Goal: Task Accomplishment & Management: Complete application form

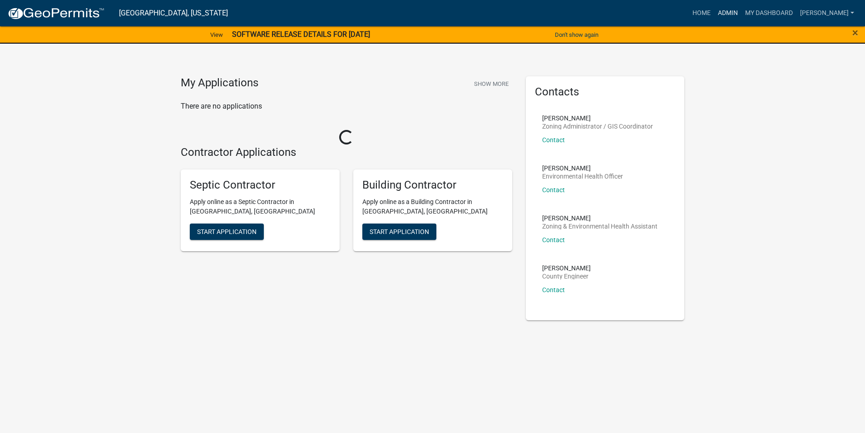
click at [742, 15] on link "Admin" at bounding box center [727, 13] width 27 height 17
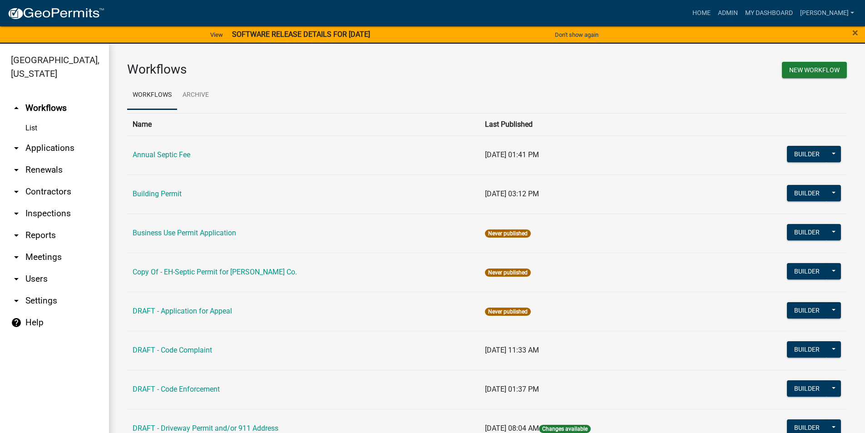
click at [41, 137] on link "arrow_drop_down Applications" at bounding box center [54, 148] width 109 height 22
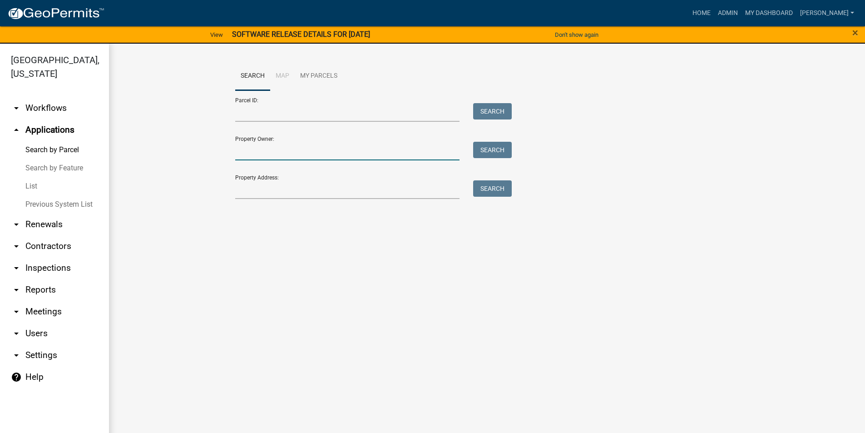
click at [270, 154] on input "Property Owner:" at bounding box center [347, 151] width 225 height 19
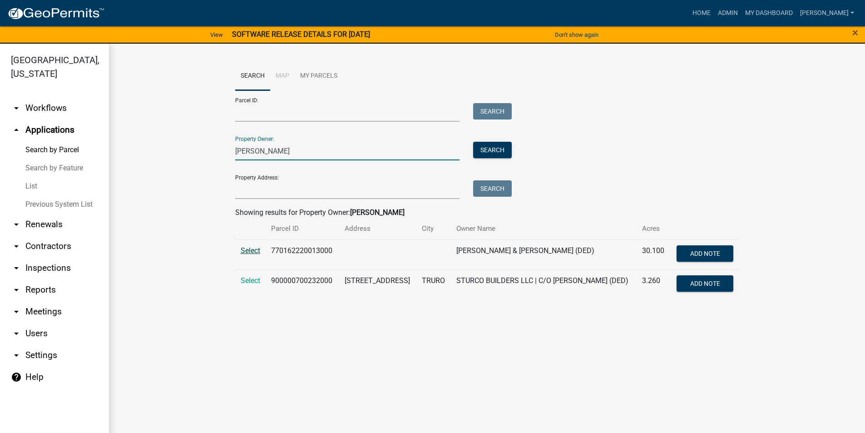
type input "[PERSON_NAME]"
click at [256, 251] on span "Select" at bounding box center [251, 250] width 20 height 9
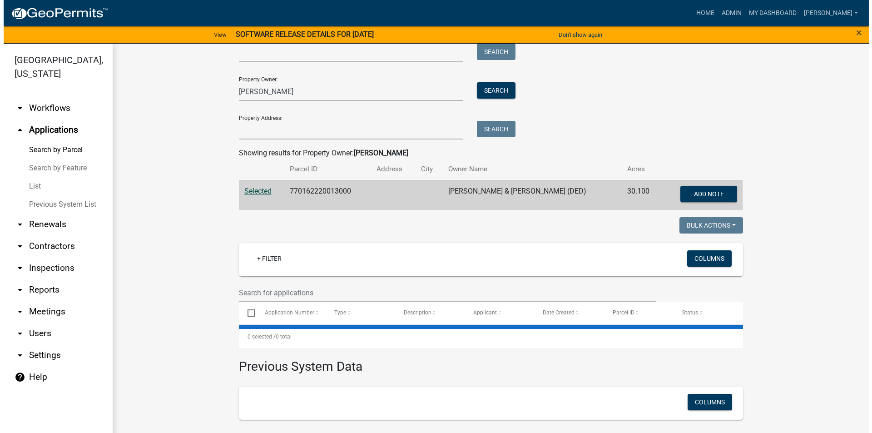
scroll to position [125, 0]
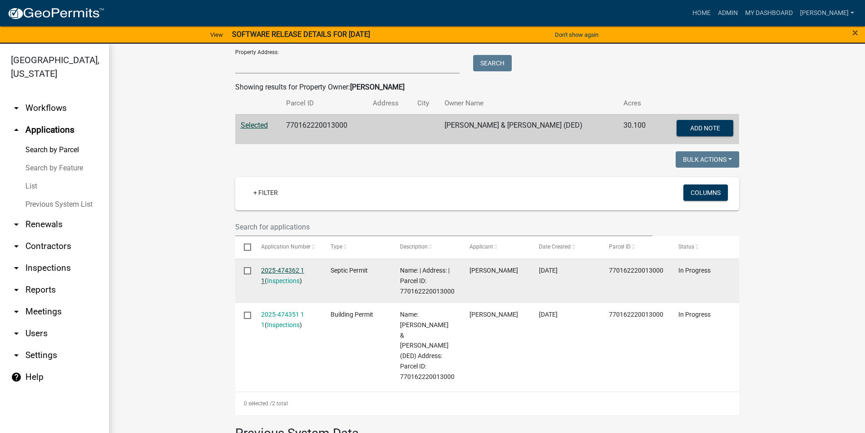
click at [279, 271] on link "2025-474362 1 1" at bounding box center [282, 276] width 43 height 18
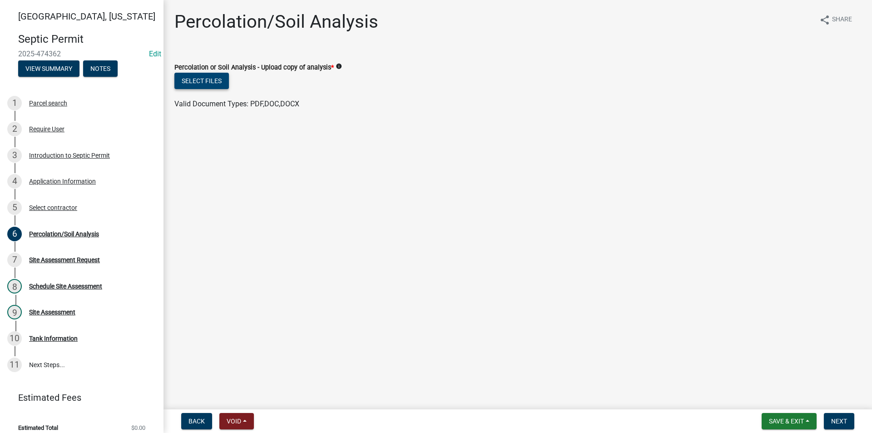
click at [210, 81] on button "Select files" at bounding box center [201, 81] width 54 height 16
click at [219, 83] on button "Select files" at bounding box center [201, 81] width 54 height 16
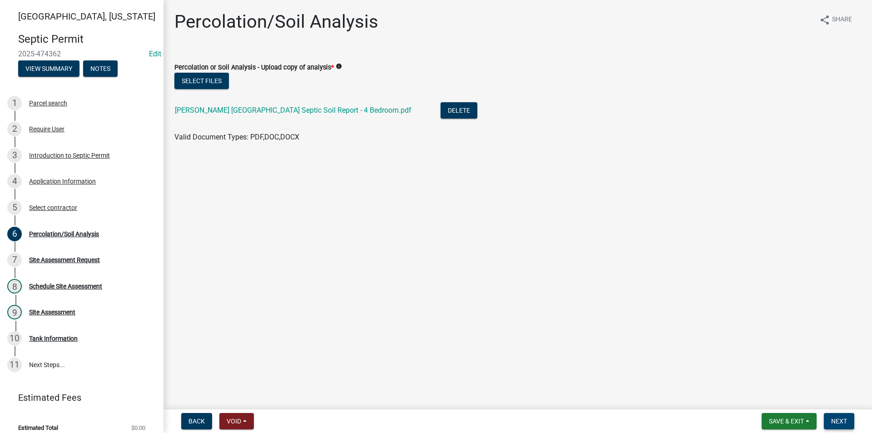
click at [847, 421] on span "Next" at bounding box center [839, 420] width 16 height 7
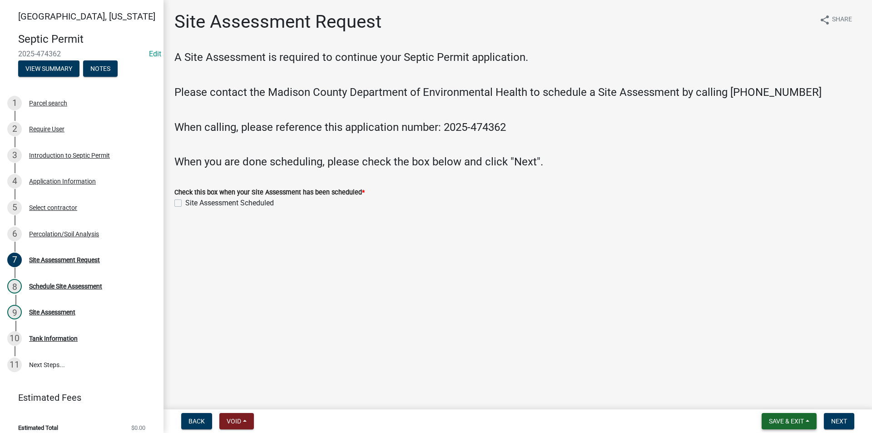
click at [792, 424] on span "Save & Exit" at bounding box center [786, 420] width 35 height 7
click at [773, 380] on button "Save" at bounding box center [780, 376] width 73 height 22
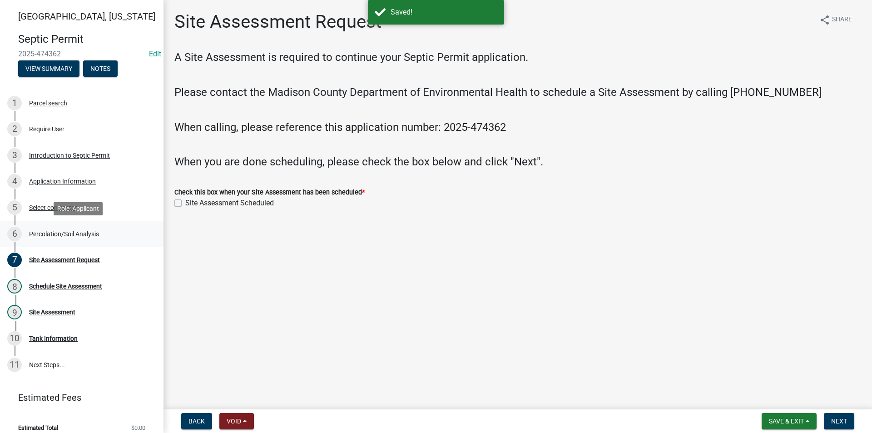
click at [47, 237] on div "Percolation/Soil Analysis" at bounding box center [64, 234] width 70 height 6
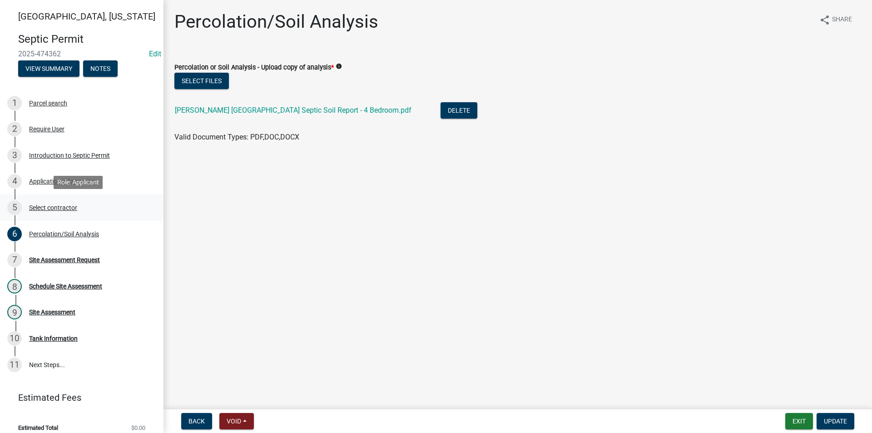
click at [48, 208] on div "Select contractor" at bounding box center [53, 207] width 48 height 6
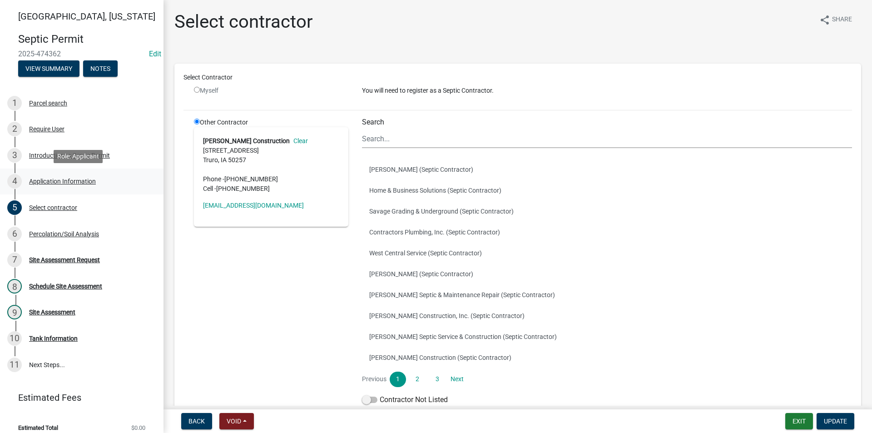
click at [51, 183] on div "Application Information" at bounding box center [62, 181] width 67 height 6
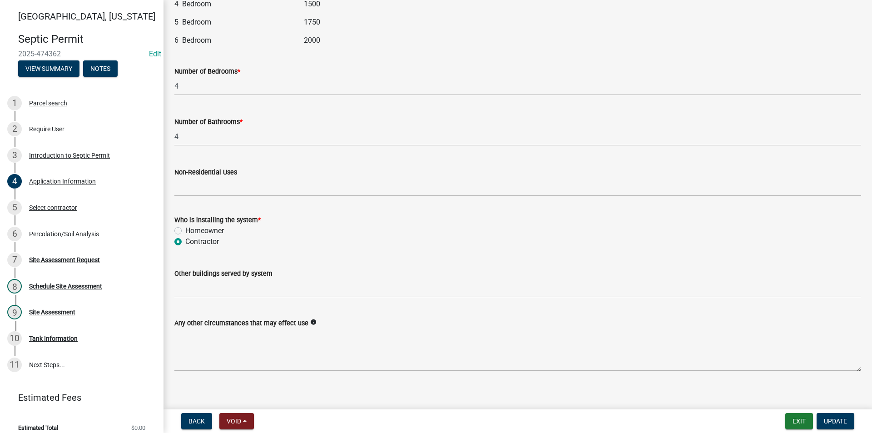
scroll to position [1160, 0]
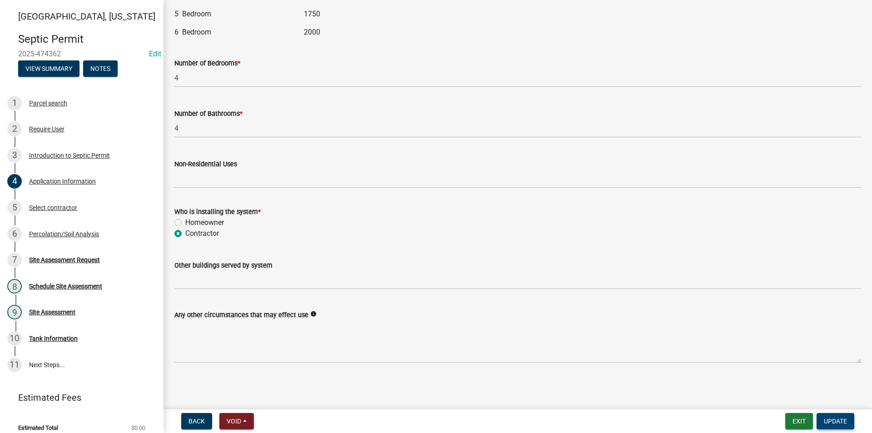
click at [835, 422] on span "Update" at bounding box center [835, 420] width 23 height 7
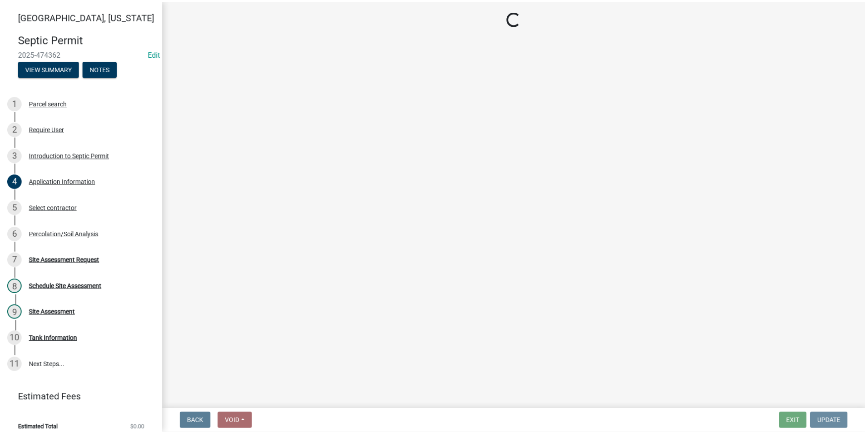
scroll to position [0, 0]
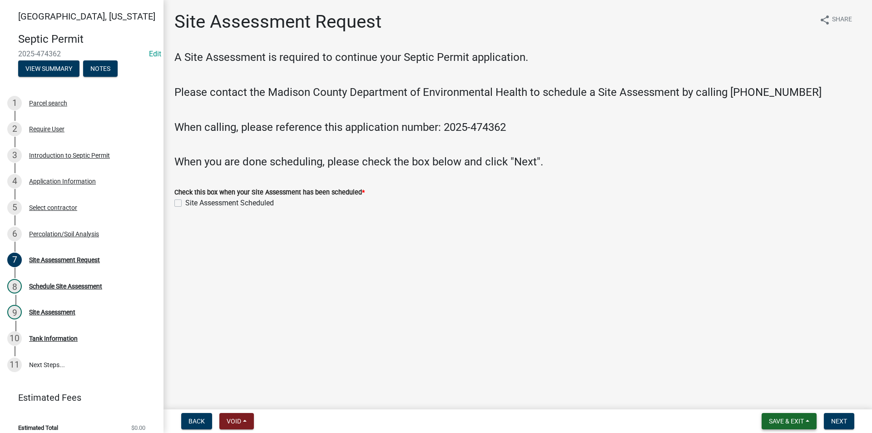
click at [773, 423] on span "Save & Exit" at bounding box center [786, 420] width 35 height 7
click at [770, 399] on button "Save & Exit" at bounding box center [780, 397] width 73 height 22
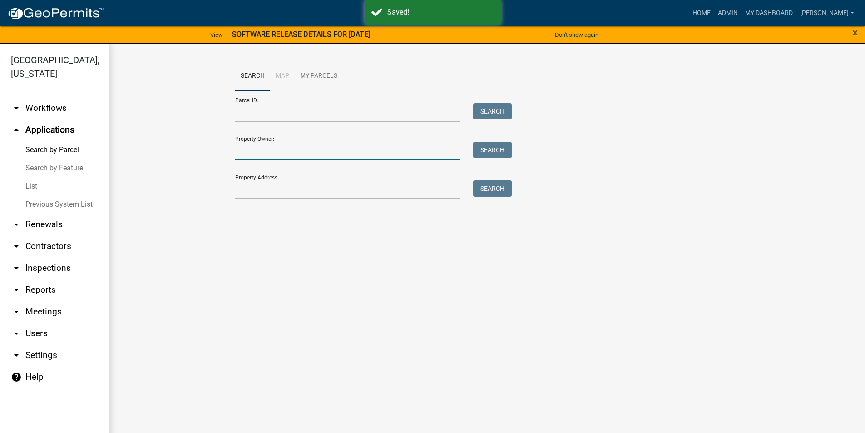
click at [268, 154] on input "Property Owner:" at bounding box center [347, 151] width 225 height 19
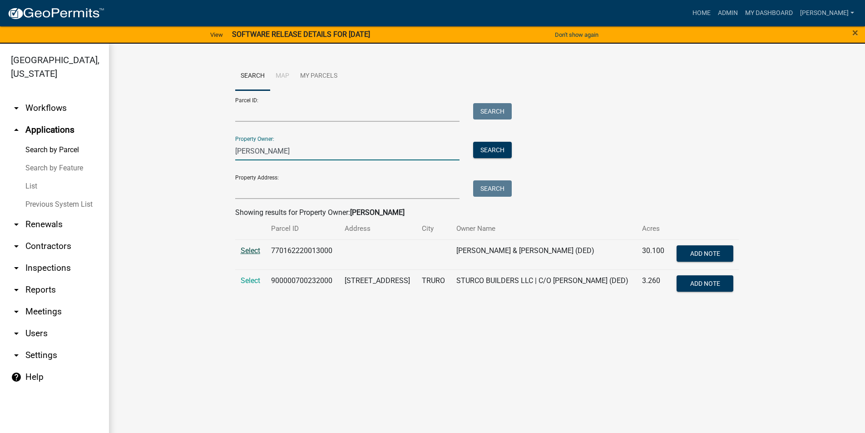
type input "[PERSON_NAME]"
click at [258, 249] on span "Select" at bounding box center [251, 250] width 20 height 9
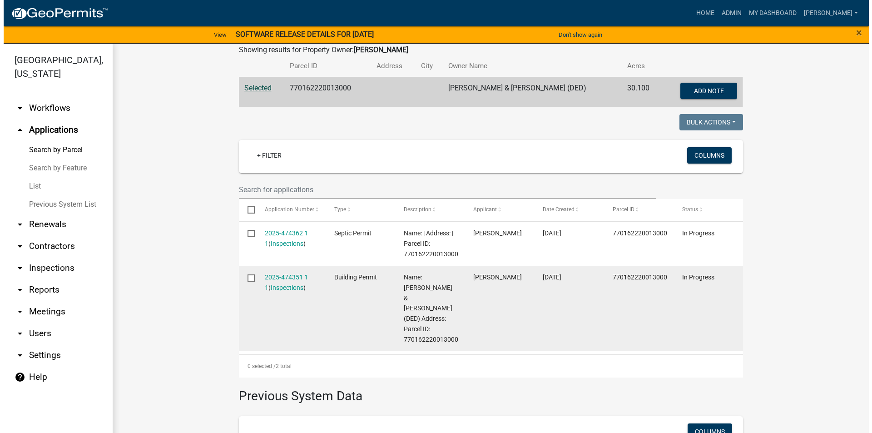
scroll to position [227, 0]
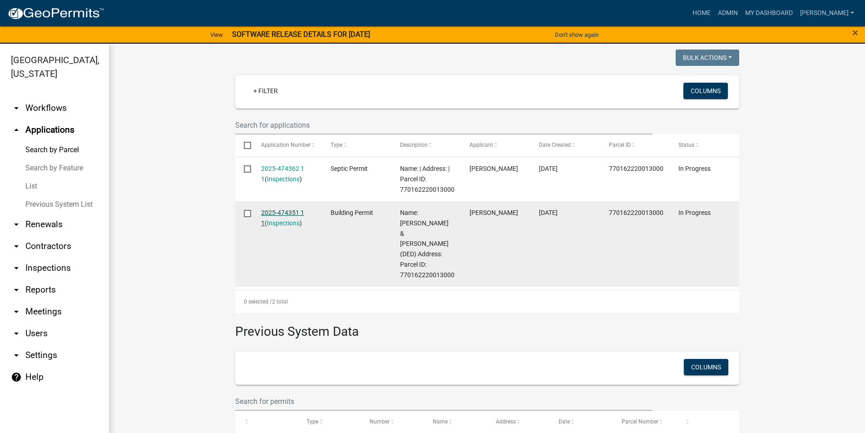
click at [279, 210] on link "2025-474351 1 1" at bounding box center [282, 218] width 43 height 18
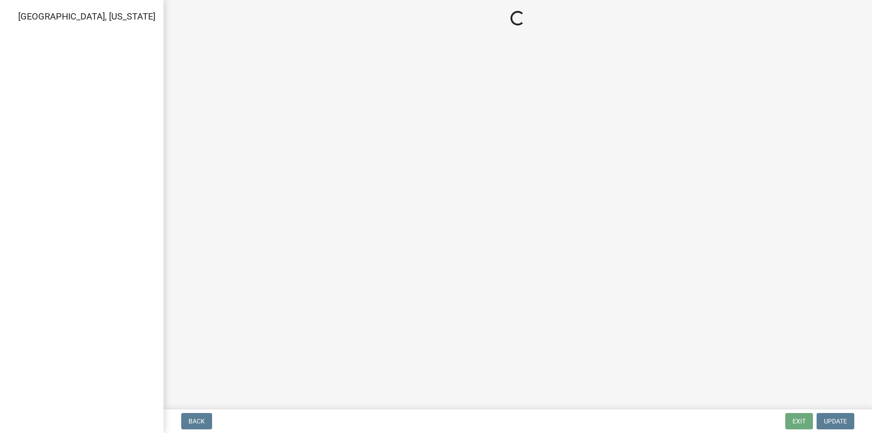
select select "a49c4d85-9322-4418-a7e6-1e9842da0762"
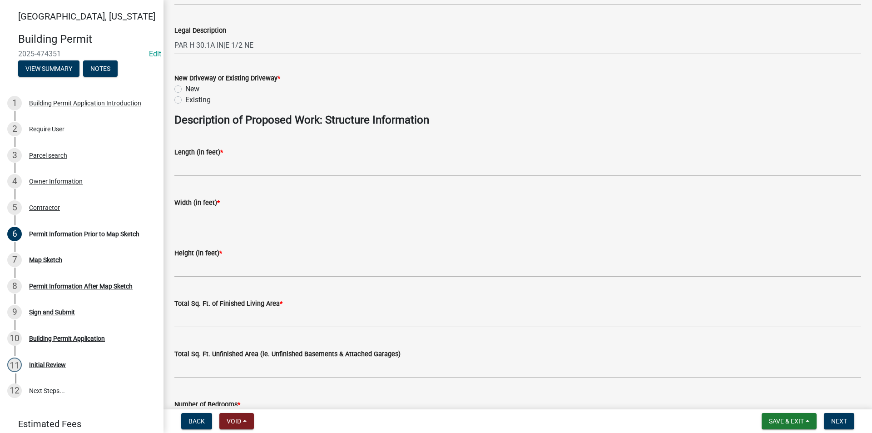
scroll to position [363, 0]
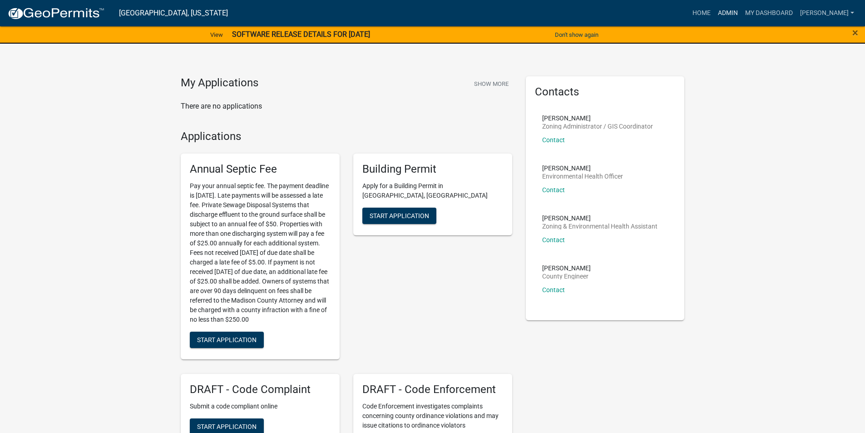
click at [738, 10] on link "Admin" at bounding box center [727, 13] width 27 height 17
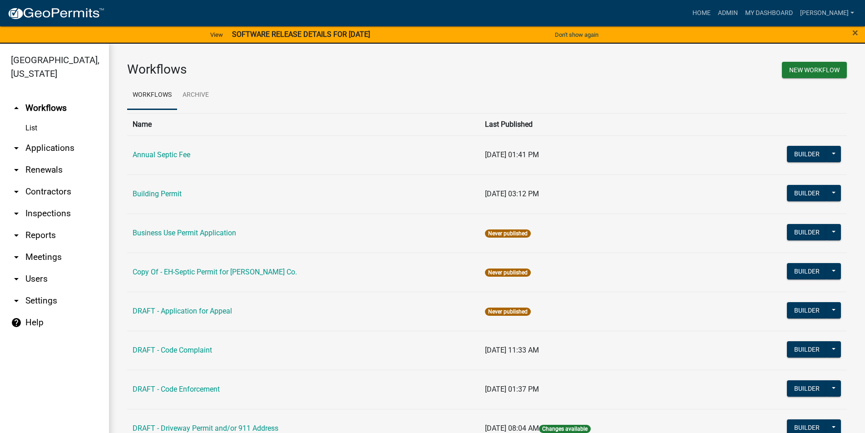
click at [53, 137] on link "arrow_drop_down Applications" at bounding box center [54, 148] width 109 height 22
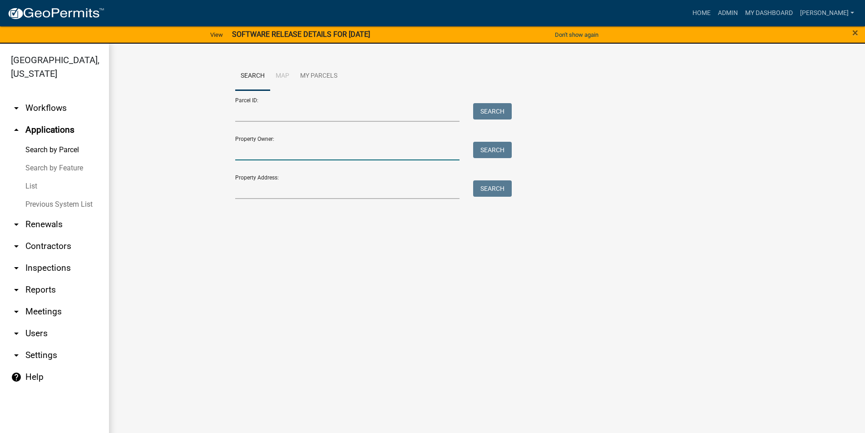
click at [289, 153] on input "Property Owner:" at bounding box center [347, 151] width 225 height 19
type input "f"
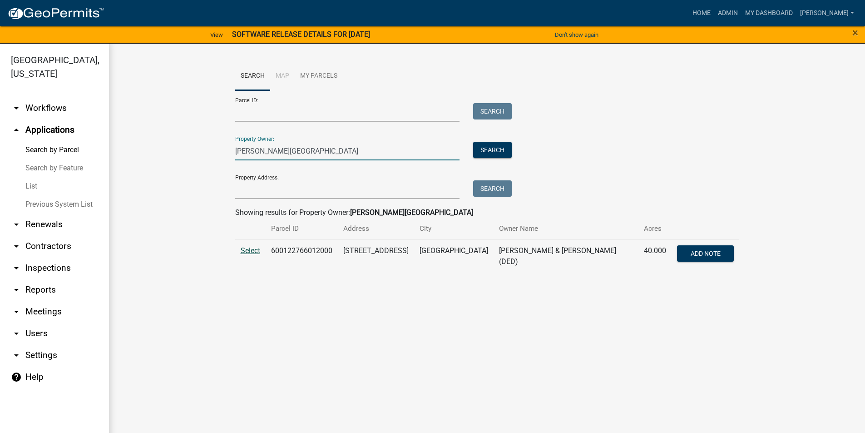
type input "green, chad"
click at [254, 253] on span "Select" at bounding box center [251, 250] width 20 height 9
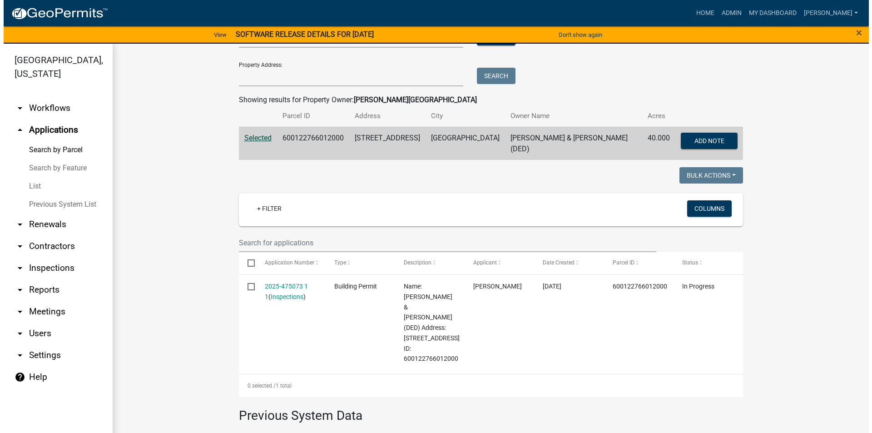
scroll to position [182, 0]
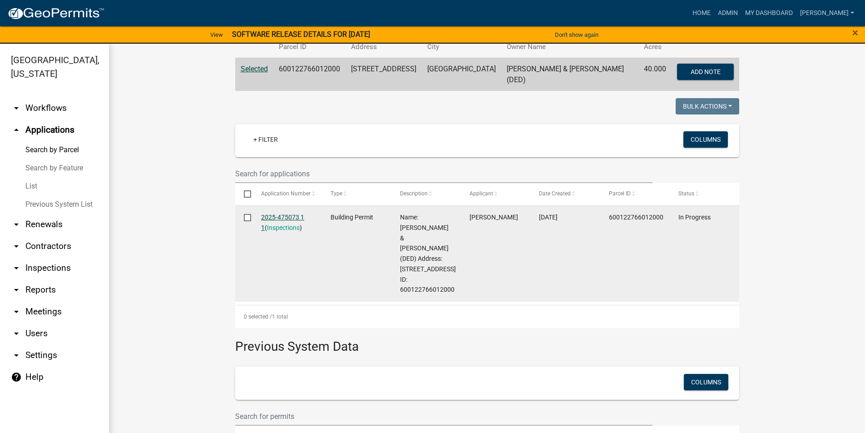
click at [284, 213] on link "2025-475073 1 1" at bounding box center [282, 222] width 43 height 18
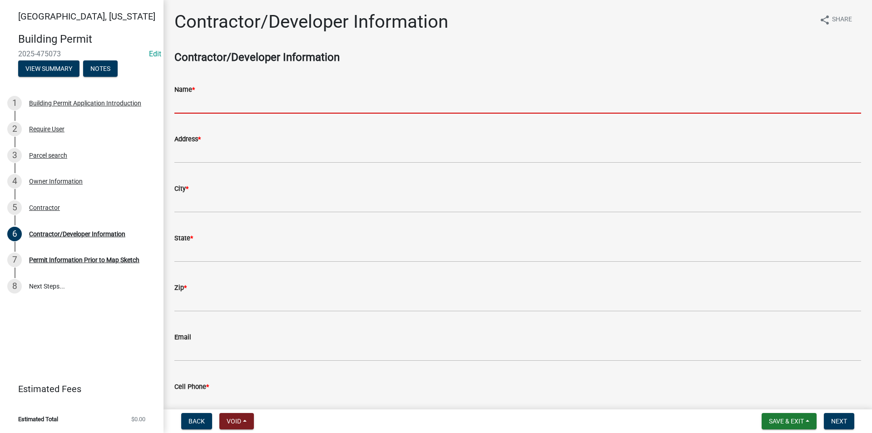
drag, startPoint x: 183, startPoint y: 101, endPoint x: 187, endPoint y: 103, distance: 4.7
click at [183, 101] on input "Name *" at bounding box center [517, 104] width 687 height 19
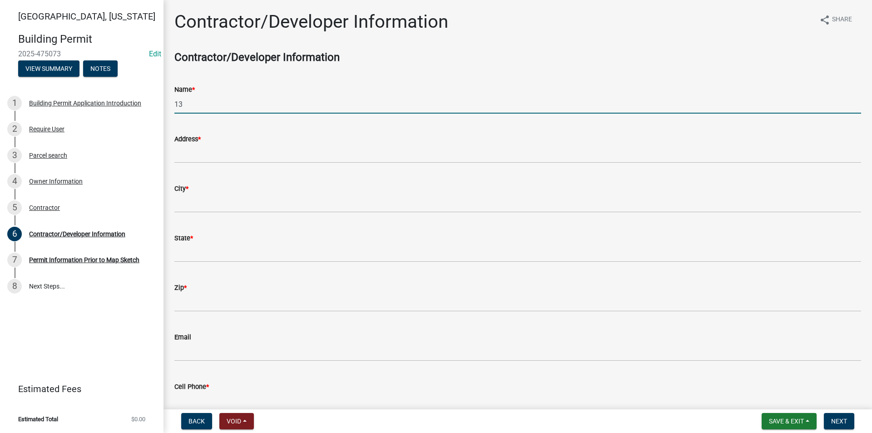
type input "1"
type input "Chad Green"
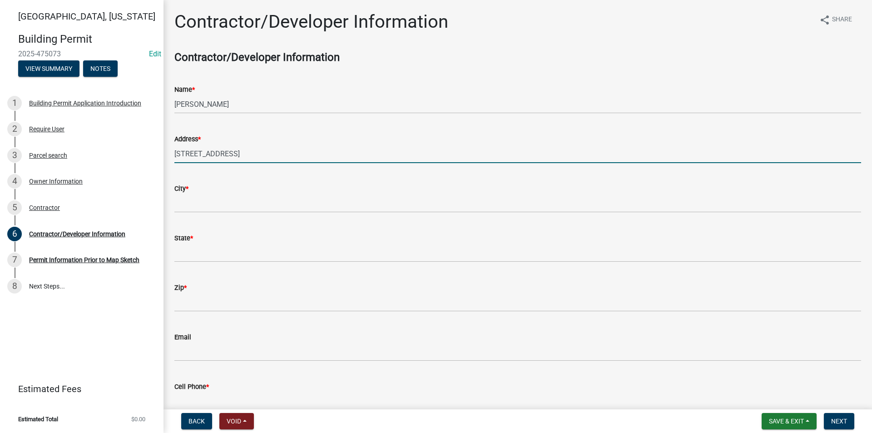
type input "1311 270th St."
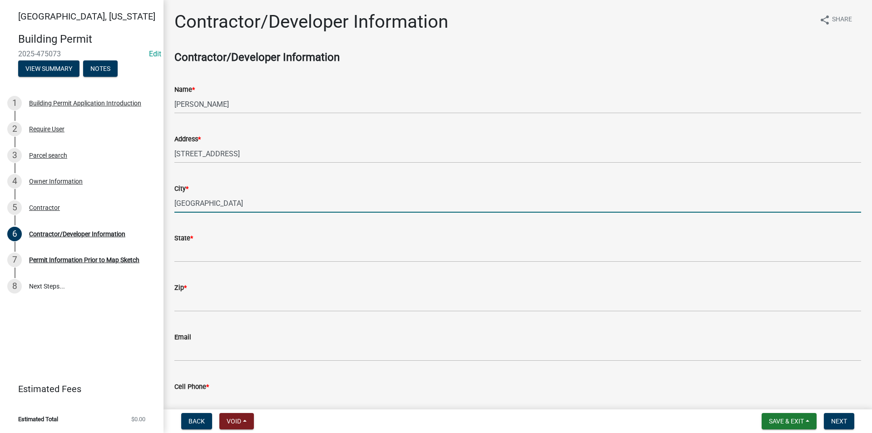
type input "Macksburg"
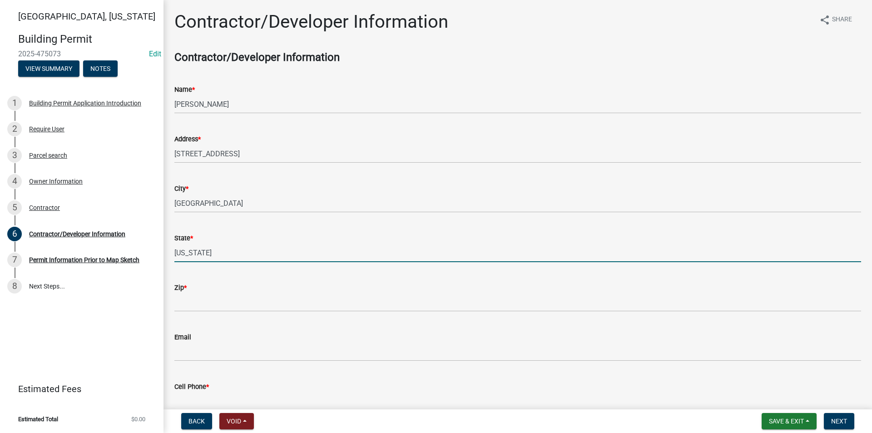
type input "Iowa"
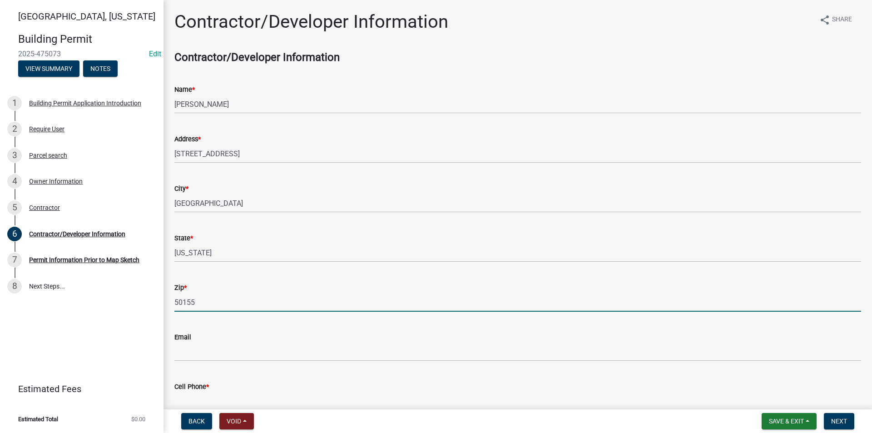
type input "50155"
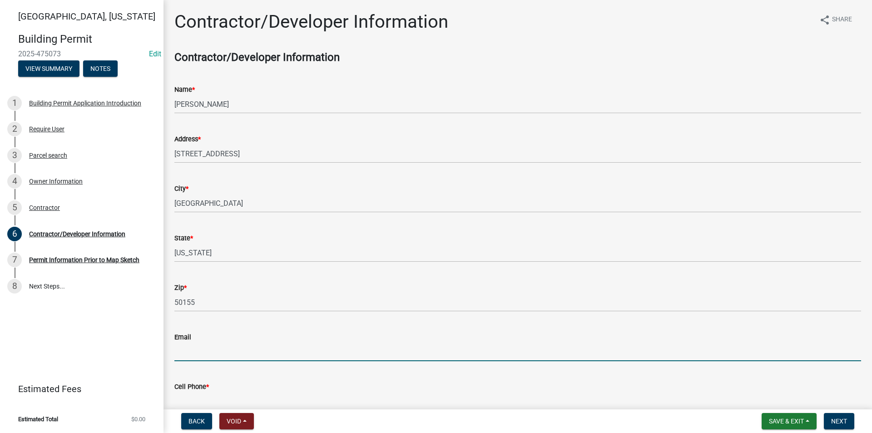
click at [199, 351] on input "Email" at bounding box center [517, 351] width 687 height 19
type input "c"
type input "greenchad80@yahoo.com"
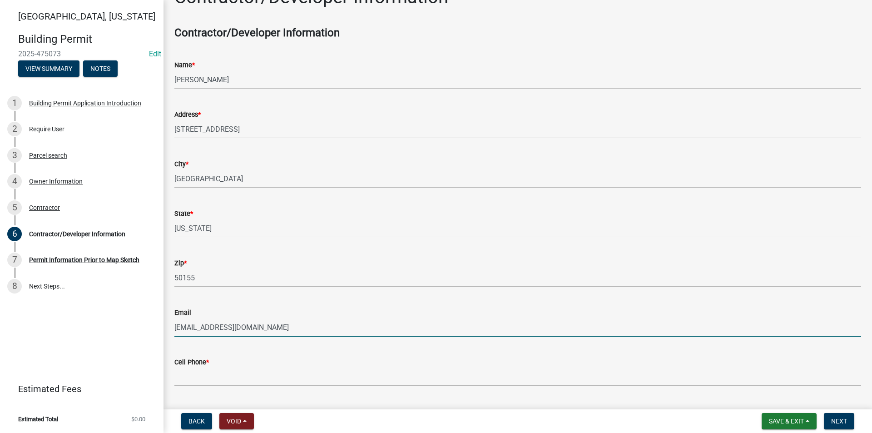
scroll to position [48, 0]
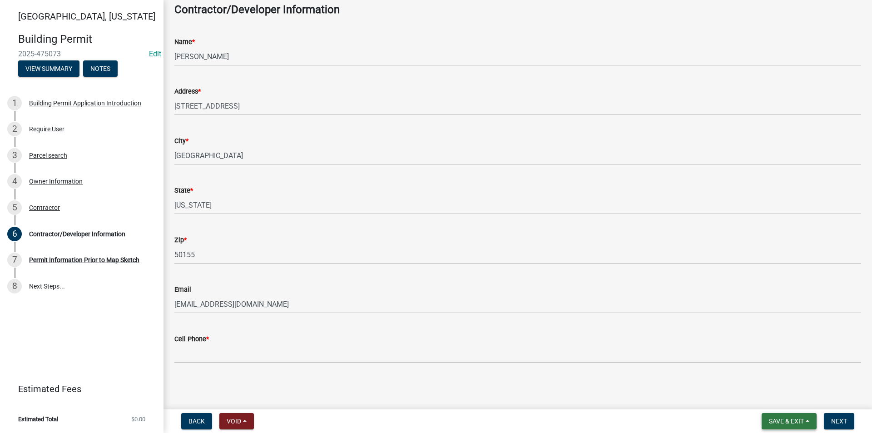
click at [785, 419] on span "Save & Exit" at bounding box center [786, 420] width 35 height 7
click at [760, 377] on button "Save" at bounding box center [780, 376] width 73 height 22
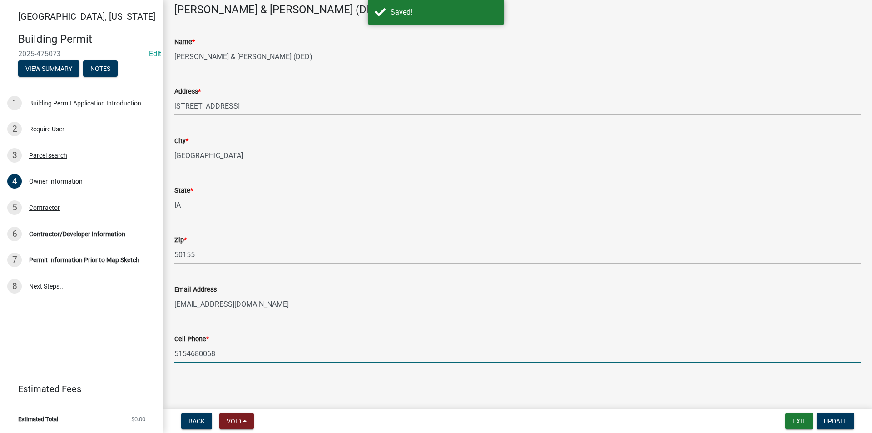
click at [217, 355] on input "5154680068" at bounding box center [517, 353] width 687 height 19
drag, startPoint x: 222, startPoint y: 352, endPoint x: 169, endPoint y: 356, distance: 52.8
click at [169, 356] on div "Cell Phone * 5154680068" at bounding box center [518, 342] width 700 height 42
click at [55, 210] on div "Contractor" at bounding box center [44, 207] width 31 height 6
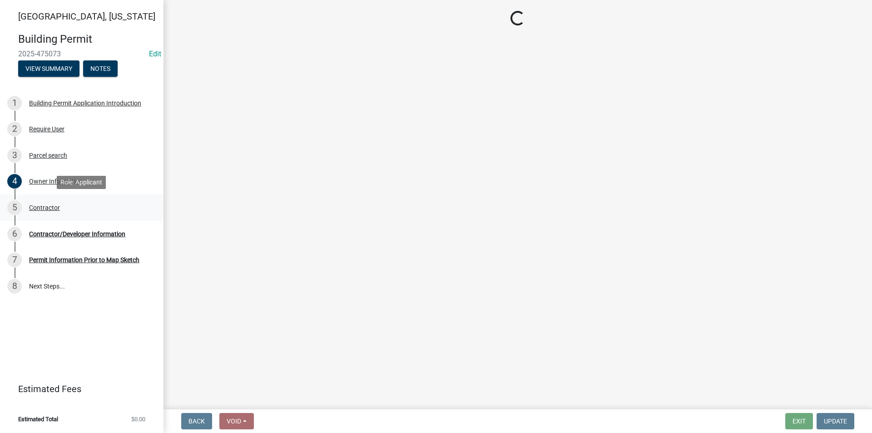
scroll to position [0, 0]
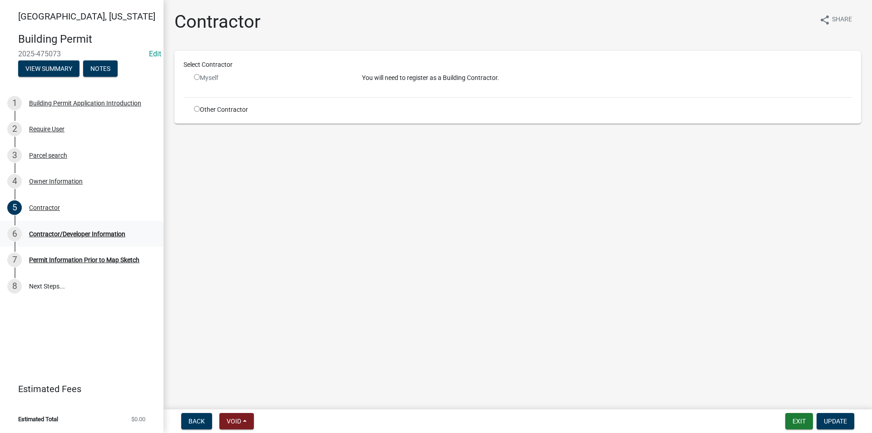
click at [77, 228] on div "6 Contractor/Developer Information" at bounding box center [78, 234] width 142 height 15
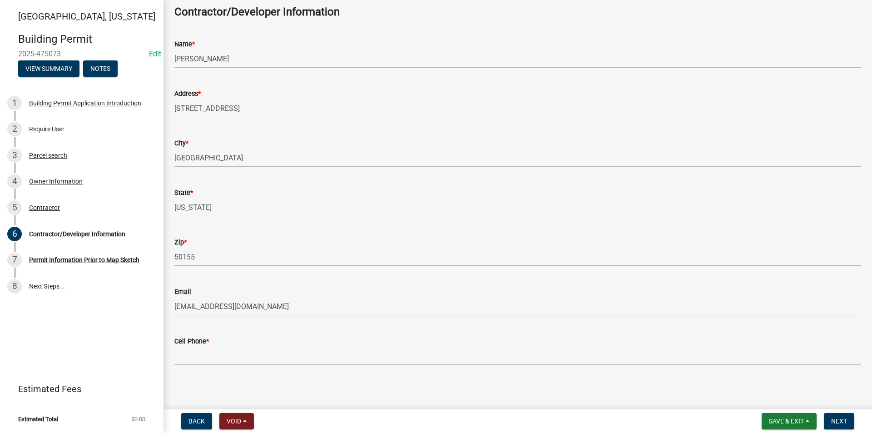
scroll to position [48, 0]
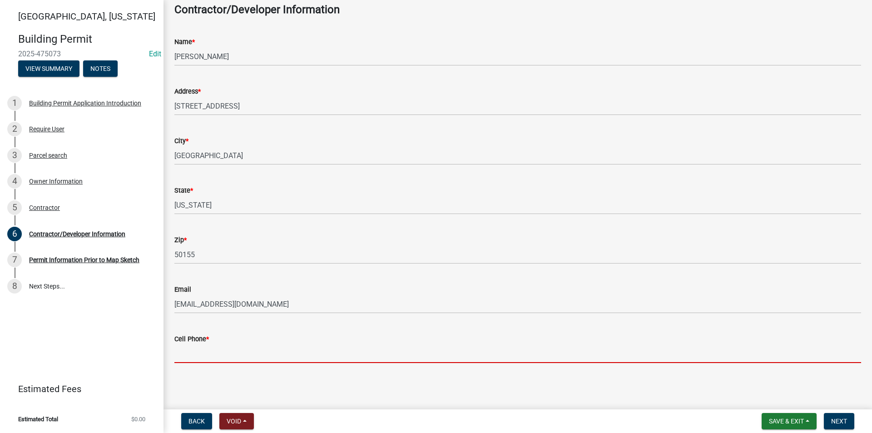
click at [187, 353] on input "Cell Phone *" at bounding box center [517, 353] width 687 height 19
paste input "5154680068"
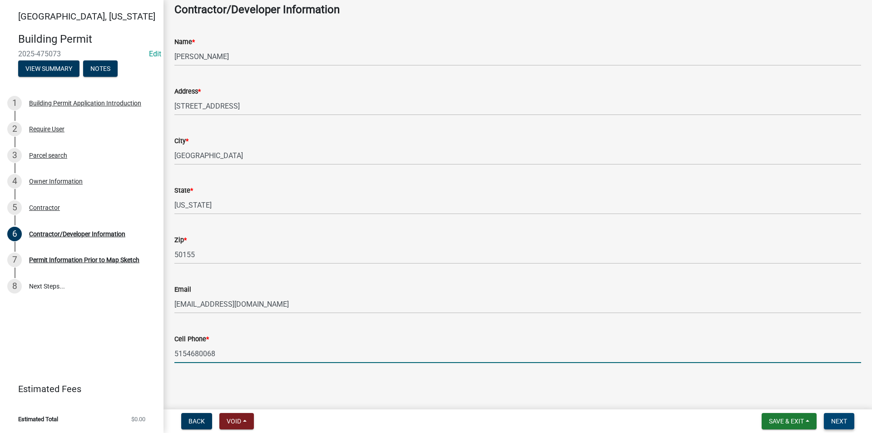
type input "5154680068"
click at [839, 422] on span "Next" at bounding box center [839, 420] width 16 height 7
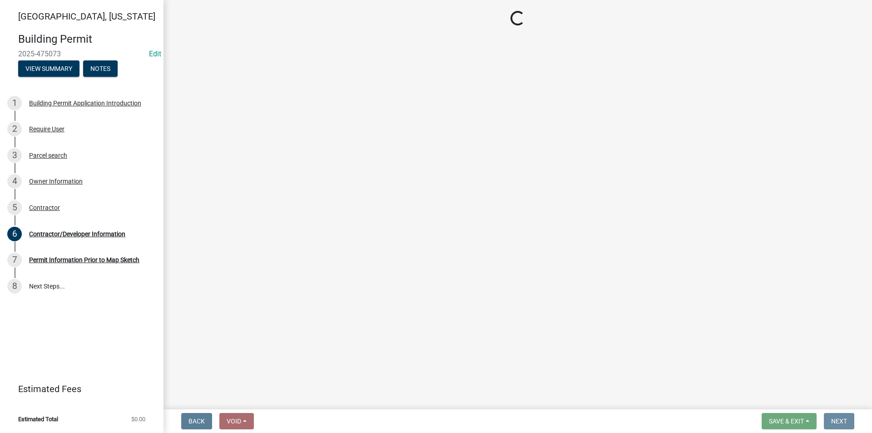
scroll to position [0, 0]
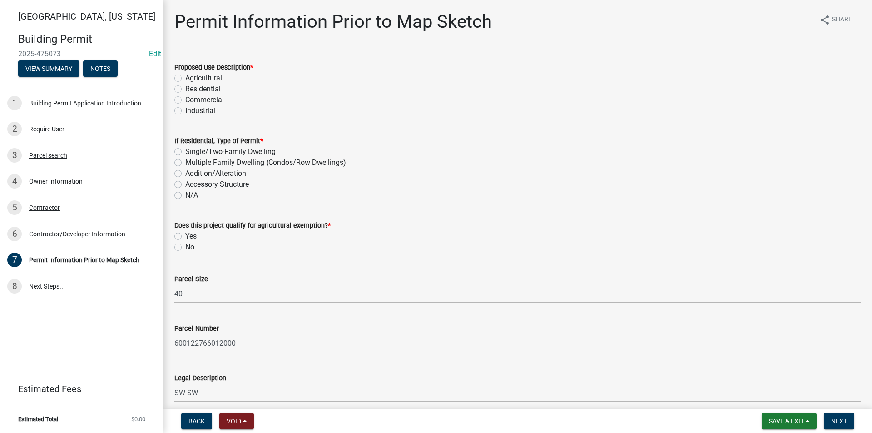
click at [185, 77] on label "Agricultural" at bounding box center [203, 78] width 37 height 11
click at [185, 77] on input "Agricultural" at bounding box center [188, 76] width 6 height 6
radio input "true"
click at [185, 184] on label "Accessory Structure" at bounding box center [217, 184] width 64 height 11
click at [185, 184] on input "Accessory Structure" at bounding box center [188, 182] width 6 height 6
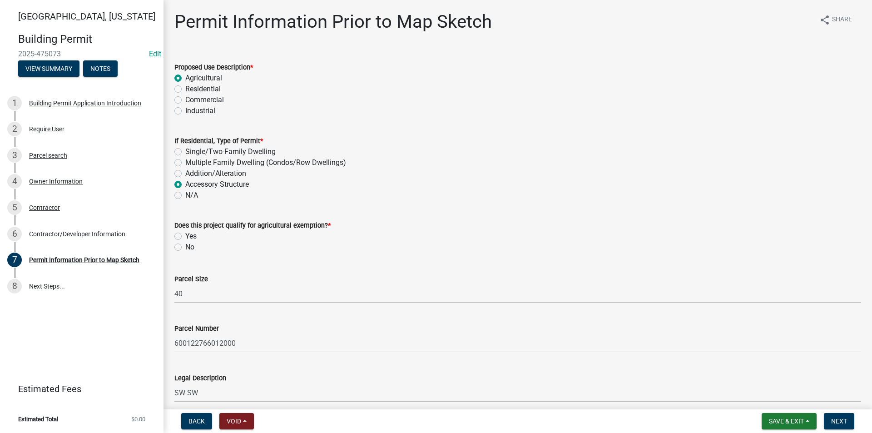
radio input "true"
click at [185, 238] on label "Yes" at bounding box center [190, 236] width 11 height 11
click at [185, 237] on input "Yes" at bounding box center [188, 234] width 6 height 6
radio input "true"
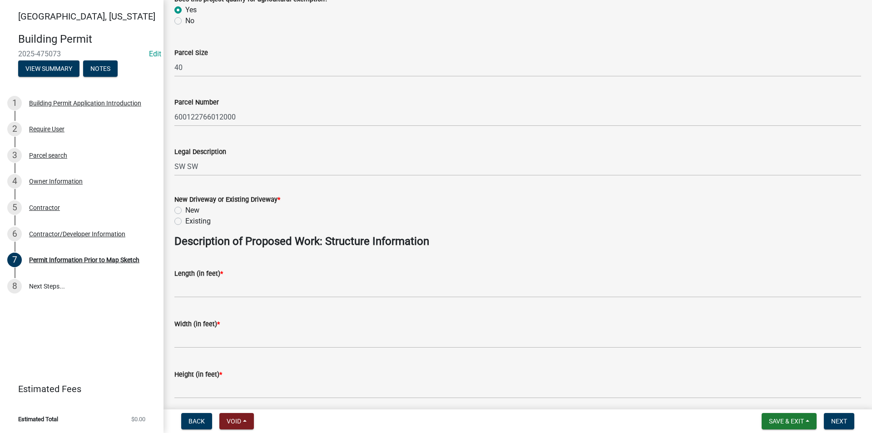
scroll to position [227, 0]
click at [185, 220] on label "Existing" at bounding box center [197, 220] width 25 height 11
click at [185, 220] on input "Existing" at bounding box center [188, 218] width 6 height 6
radio input "true"
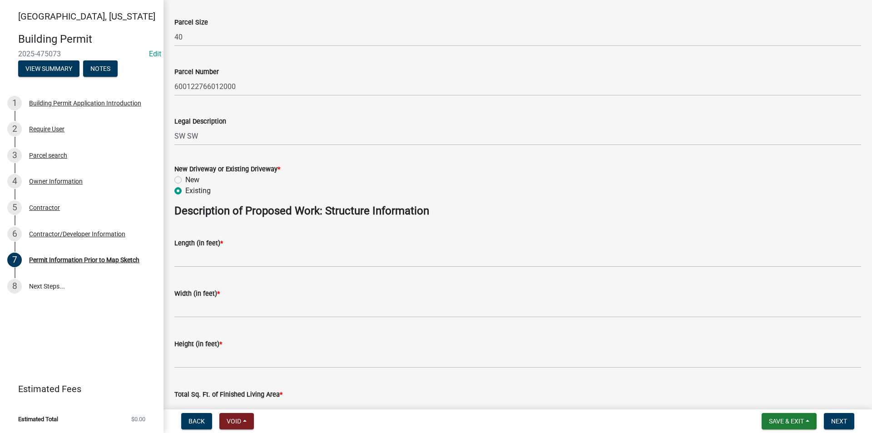
scroll to position [272, 0]
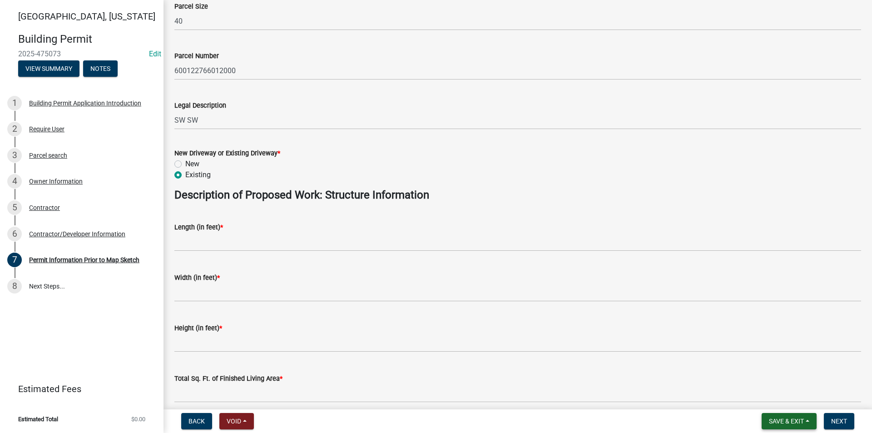
click at [783, 416] on button "Save & Exit" at bounding box center [789, 421] width 55 height 16
click at [772, 395] on button "Save & Exit" at bounding box center [780, 397] width 73 height 22
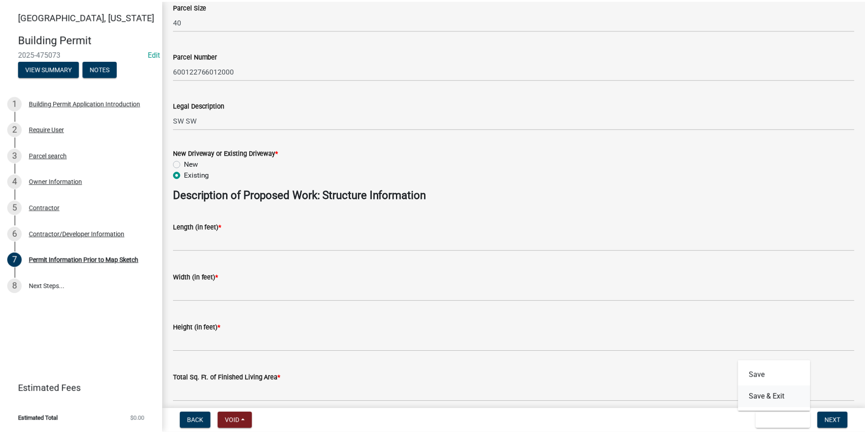
scroll to position [0, 0]
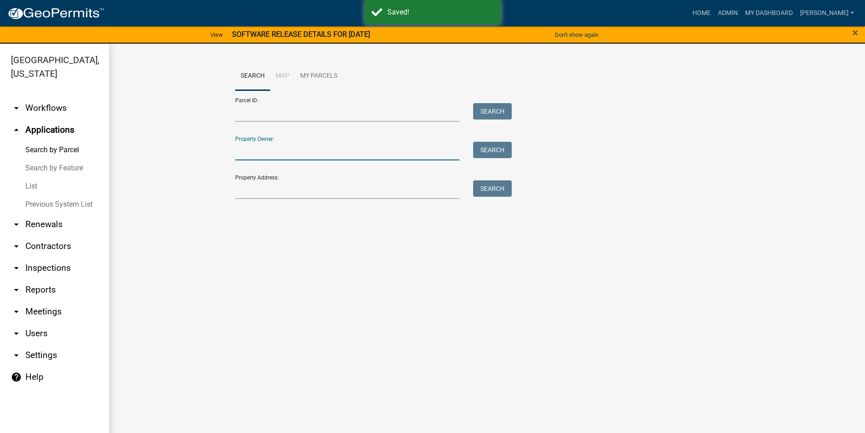
click at [261, 155] on input "Property Owner:" at bounding box center [347, 151] width 225 height 19
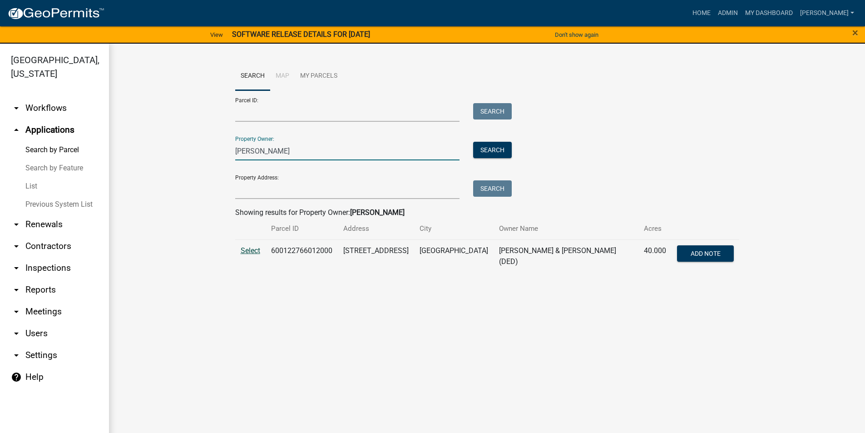
type input "green chad"
click at [248, 248] on span "Select" at bounding box center [251, 250] width 20 height 9
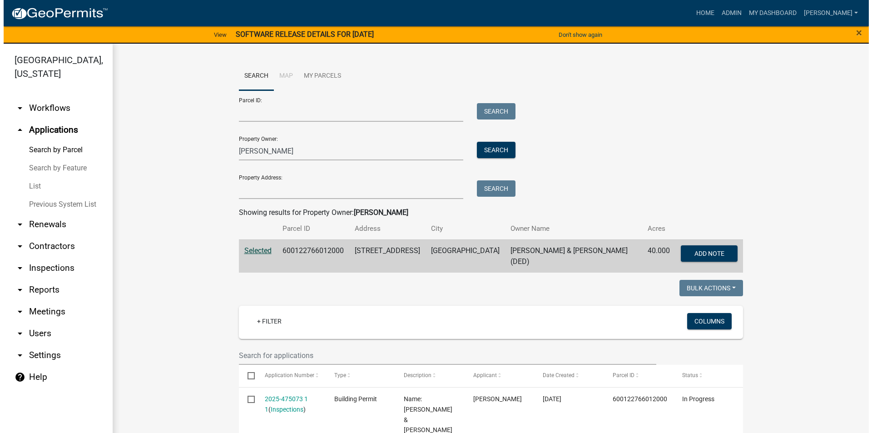
scroll to position [136, 0]
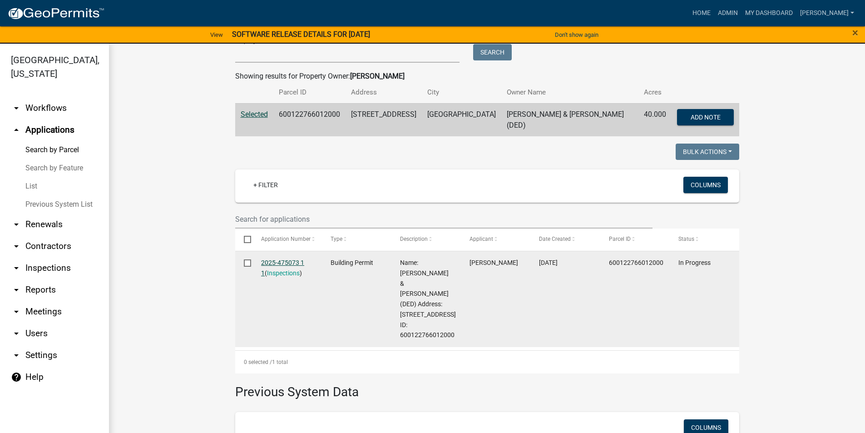
click at [283, 259] on link "2025-475073 1 1" at bounding box center [282, 268] width 43 height 18
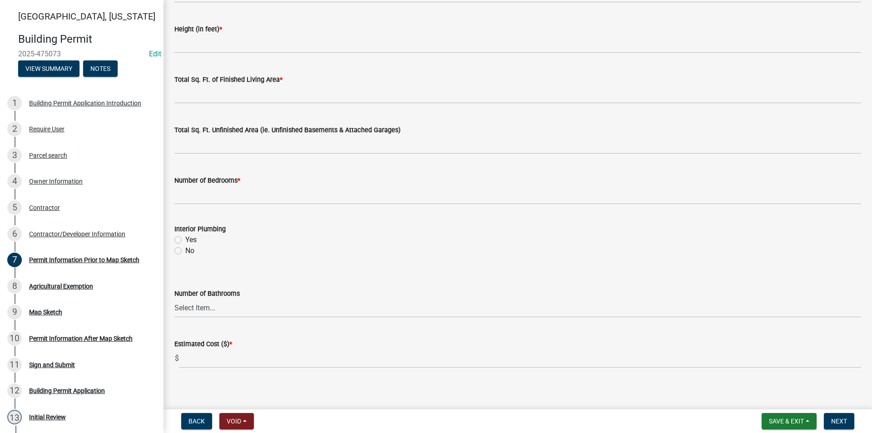
scroll to position [577, 0]
